Goal: Transaction & Acquisition: Purchase product/service

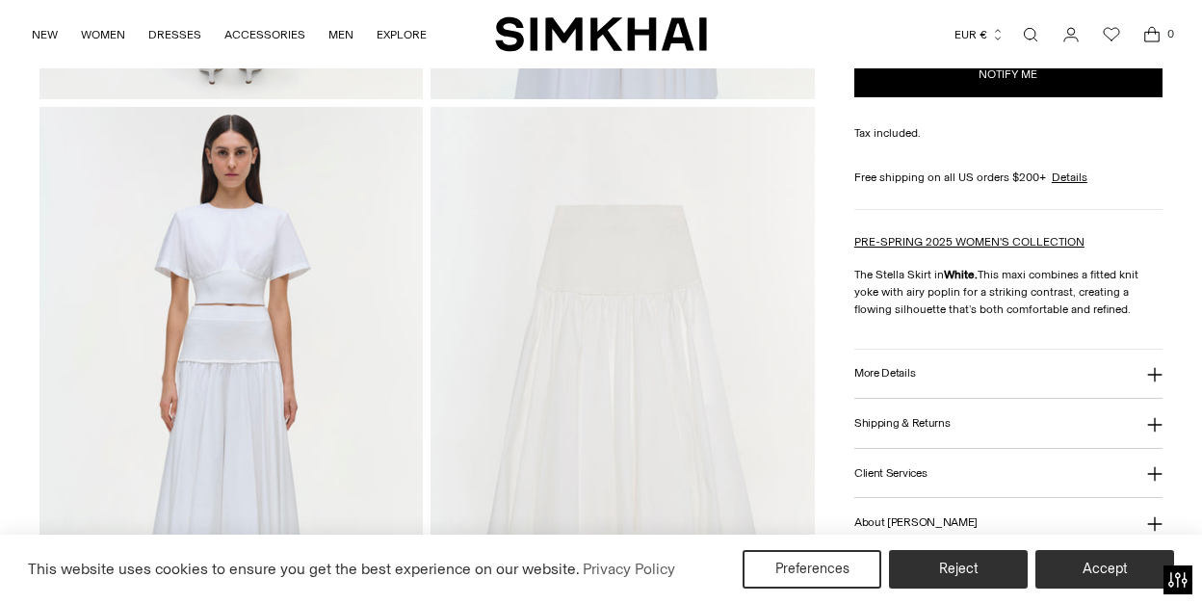
scroll to position [1291, 0]
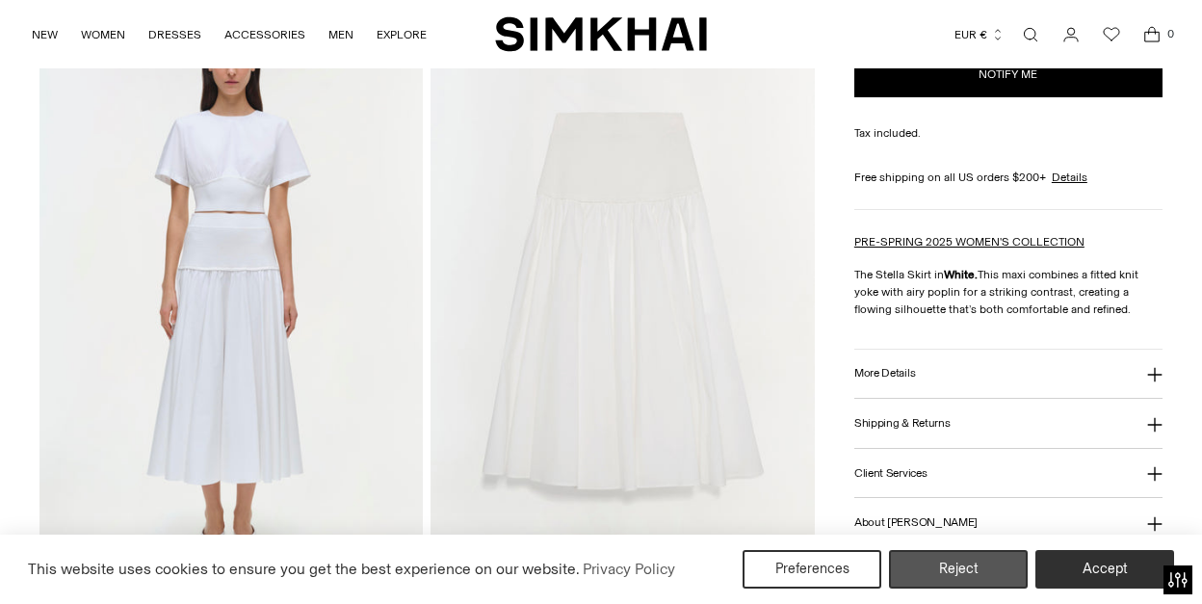
click at [938, 563] on button "Reject" at bounding box center [958, 569] width 139 height 39
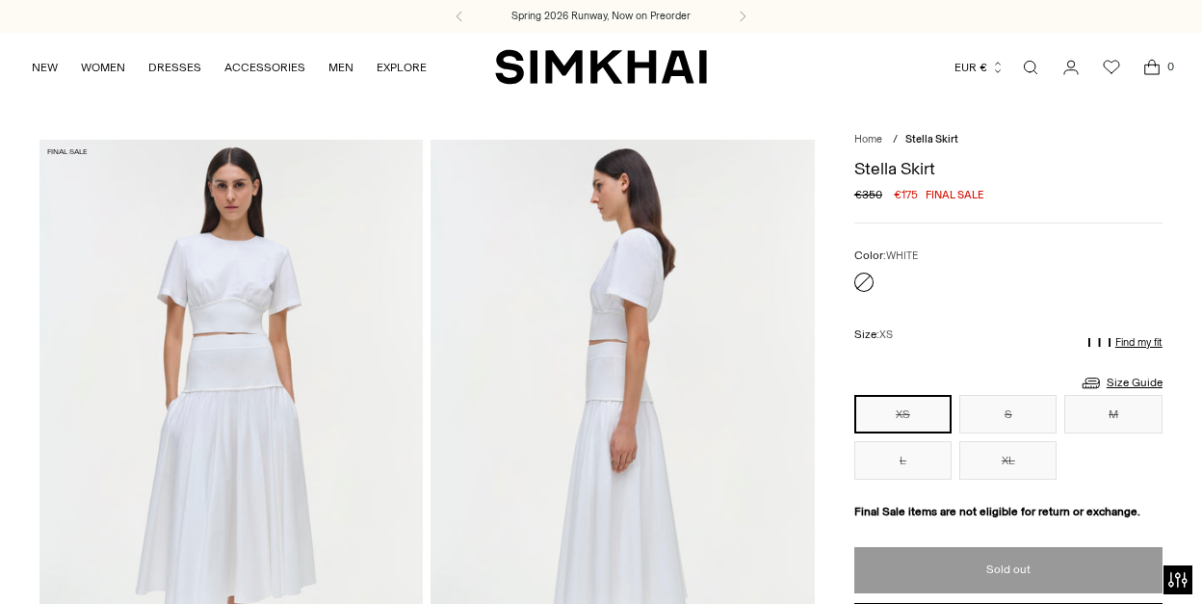
scroll to position [0, 0]
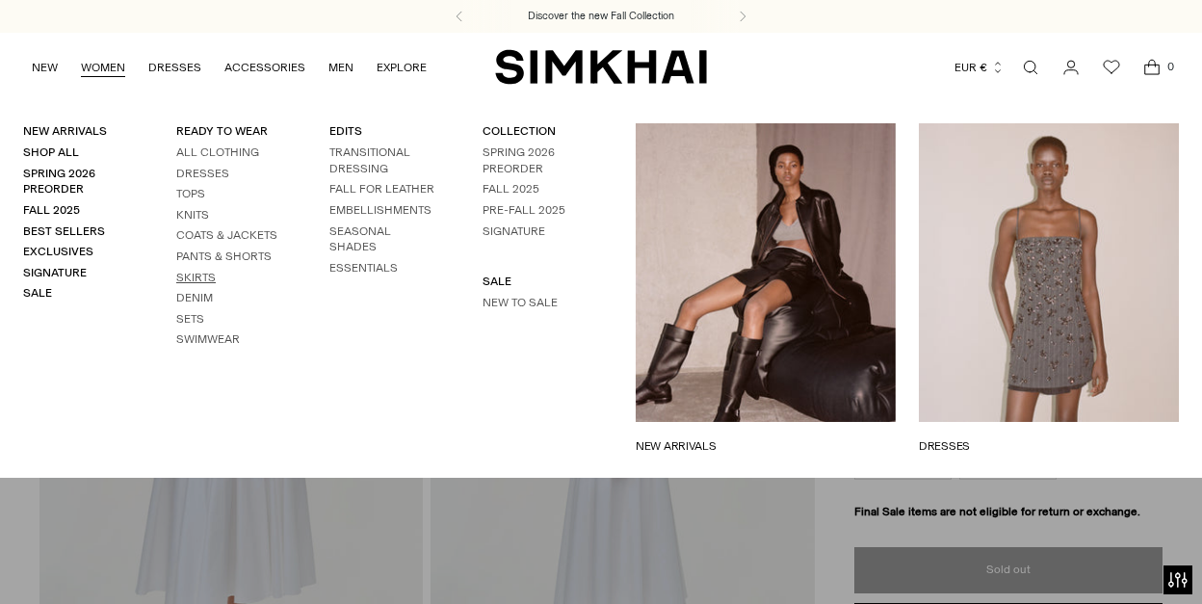
click at [207, 271] on link "Skirts" at bounding box center [195, 277] width 39 height 13
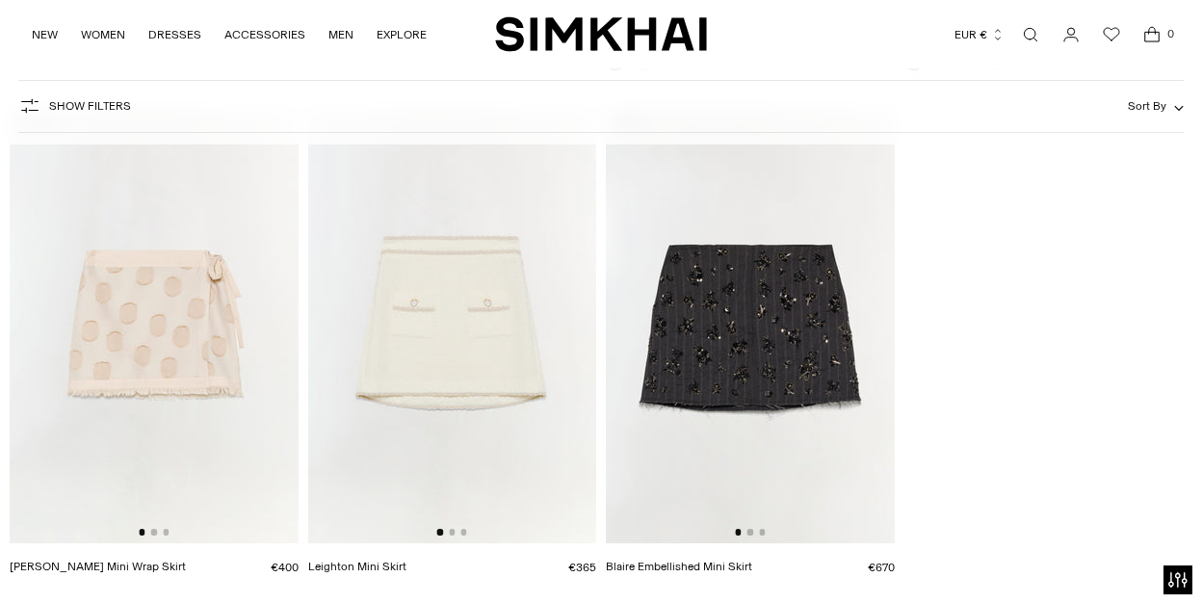
scroll to position [3306, 0]
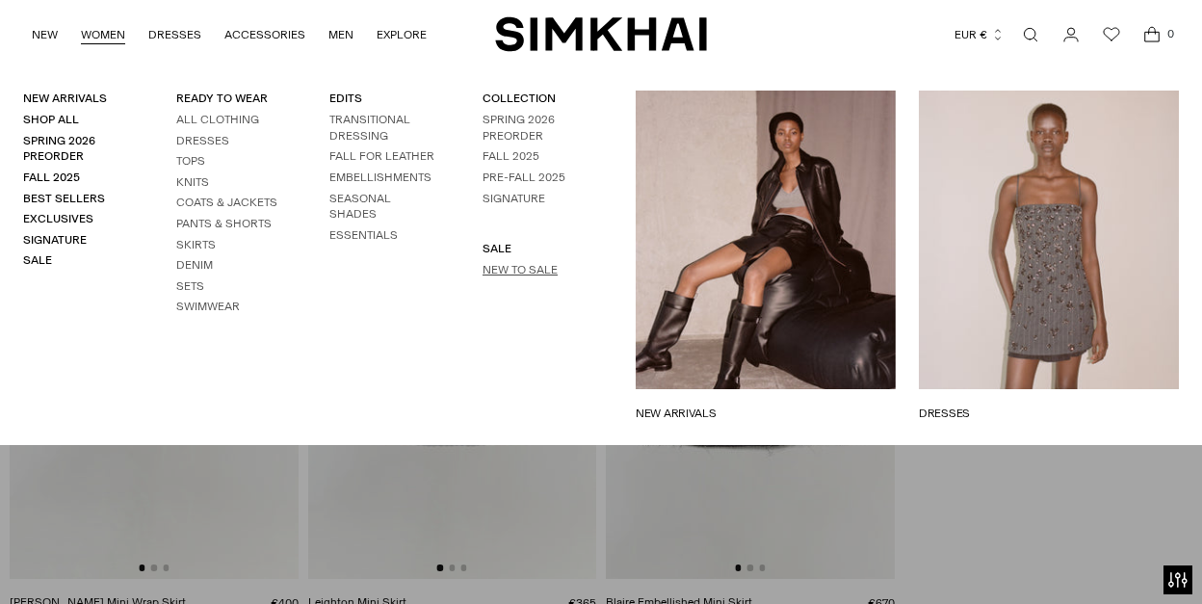
click at [506, 269] on link "New to Sale" at bounding box center [519, 269] width 75 height 13
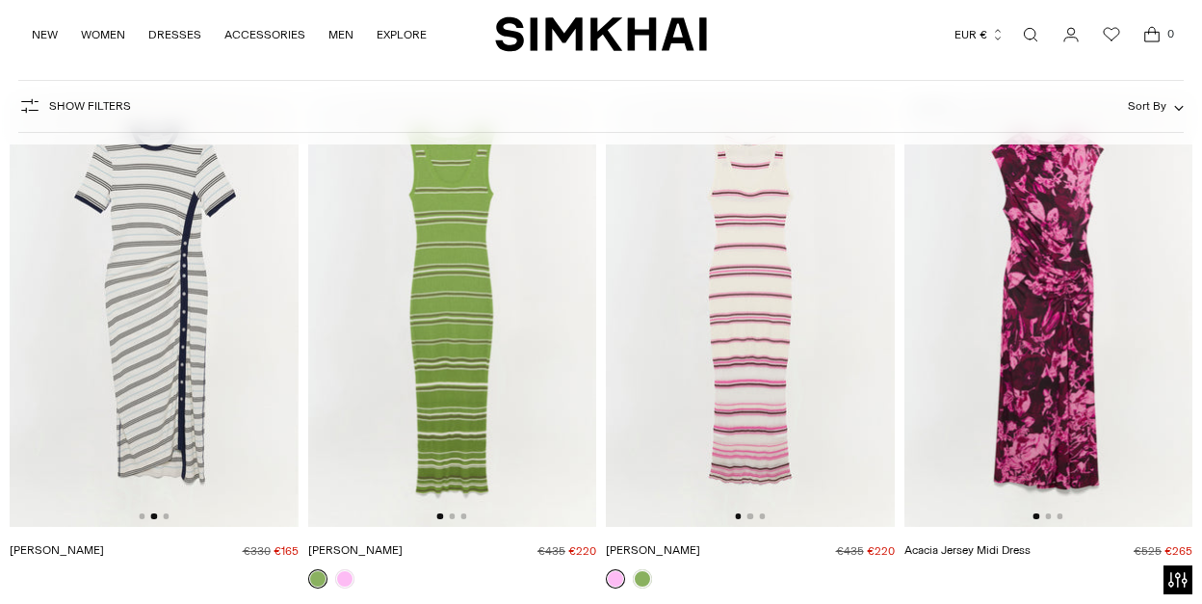
scroll to position [0, 355]
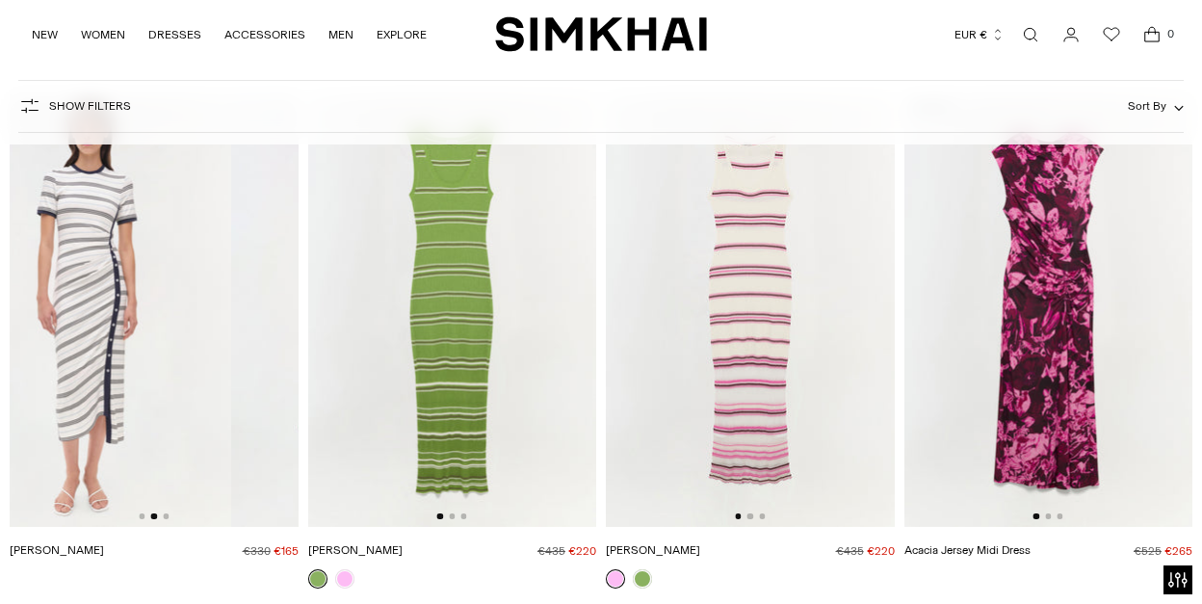
click at [214, 364] on img at bounding box center [87, 310] width 289 height 432
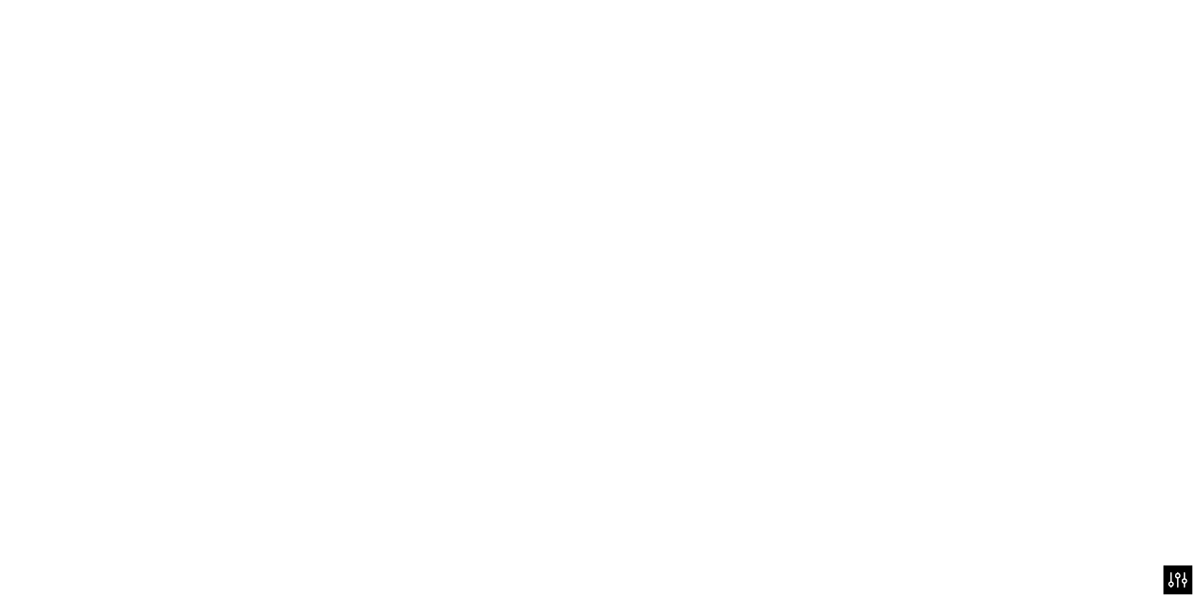
scroll to position [0, 289]
